Goal: Find specific page/section: Find specific page/section

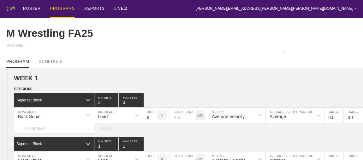
click at [63, 8] on div "PROGRAMS" at bounding box center [62, 9] width 25 height 18
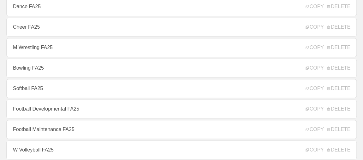
scroll to position [229, 0]
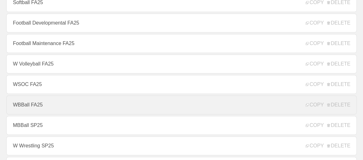
click at [23, 105] on link "WBBall FA25" at bounding box center [181, 105] width 350 height 19
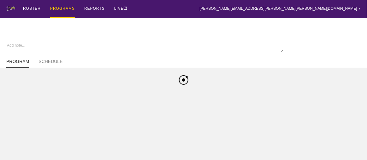
type textarea "x"
type input "WBBall FA25"
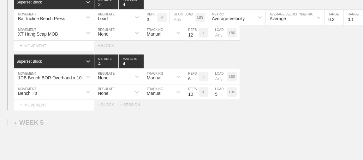
scroll to position [2494, 0]
